Goal: Find specific page/section: Find specific page/section

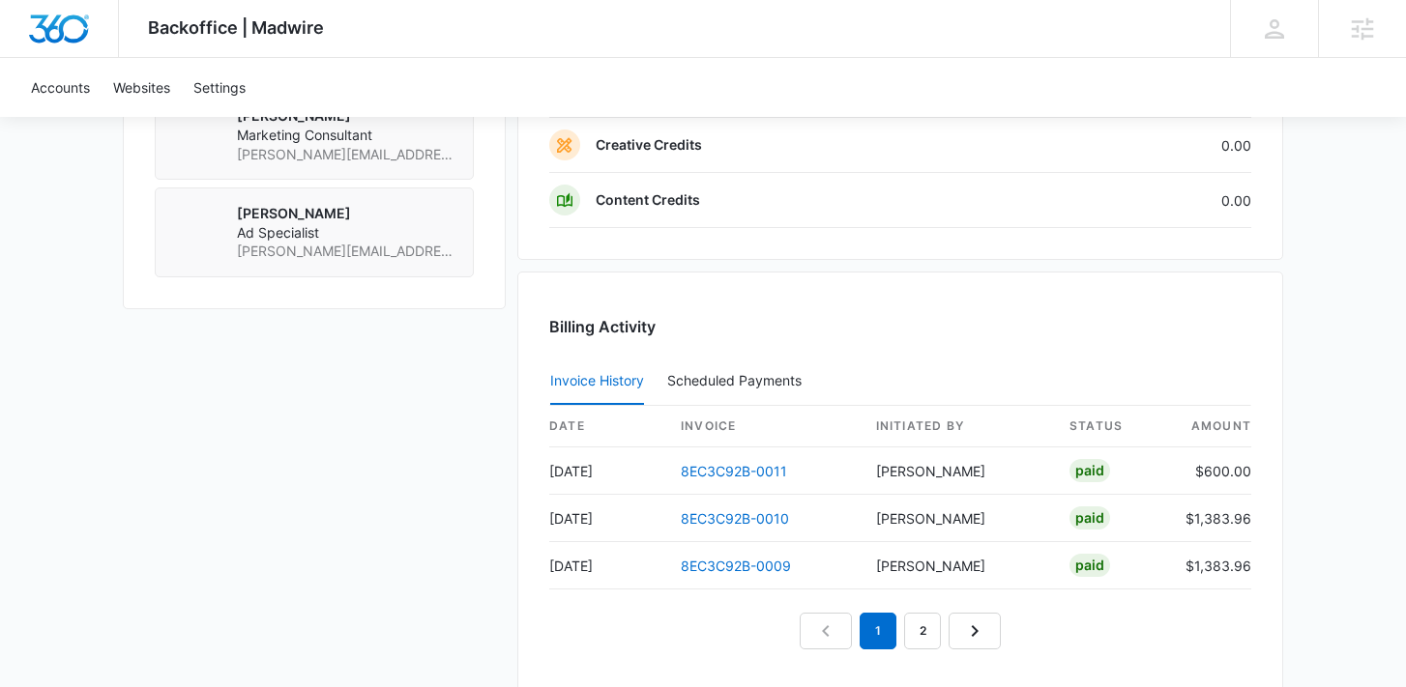
scroll to position [1809, 0]
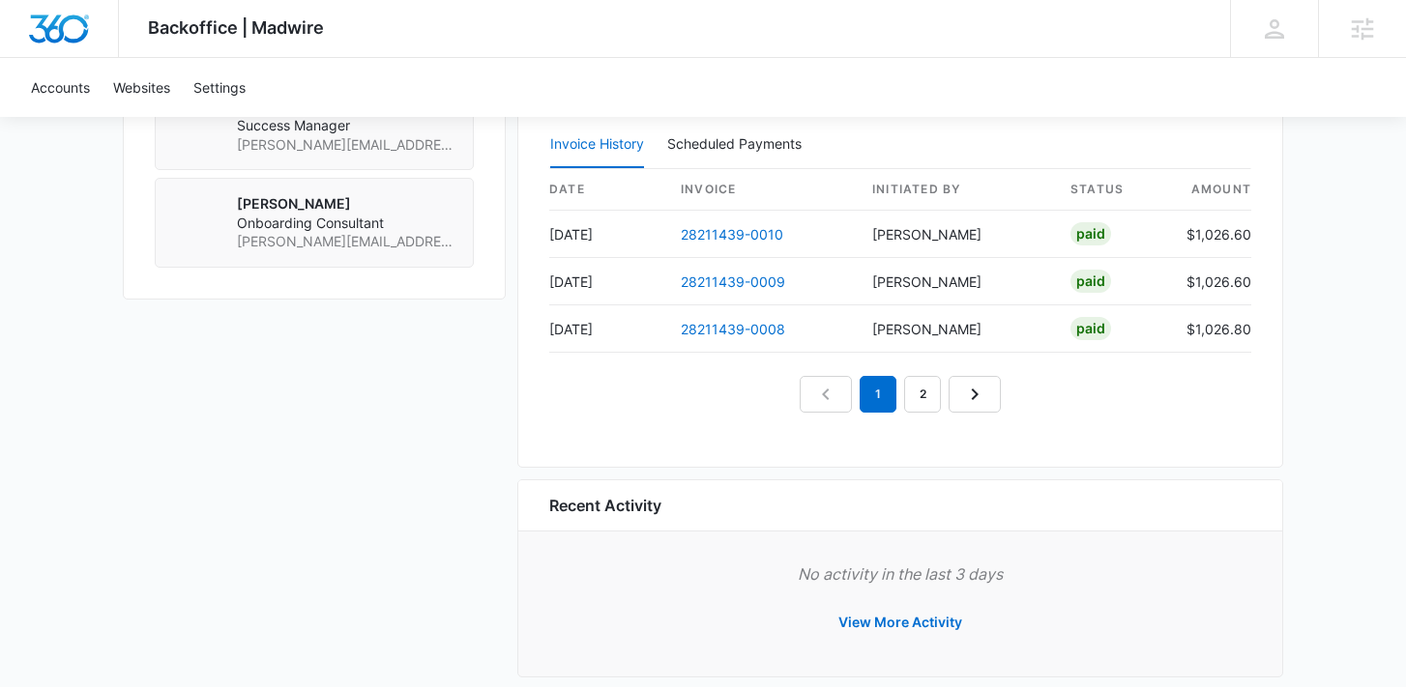
scroll to position [1917, 0]
